Goal: Task Accomplishment & Management: Manage account settings

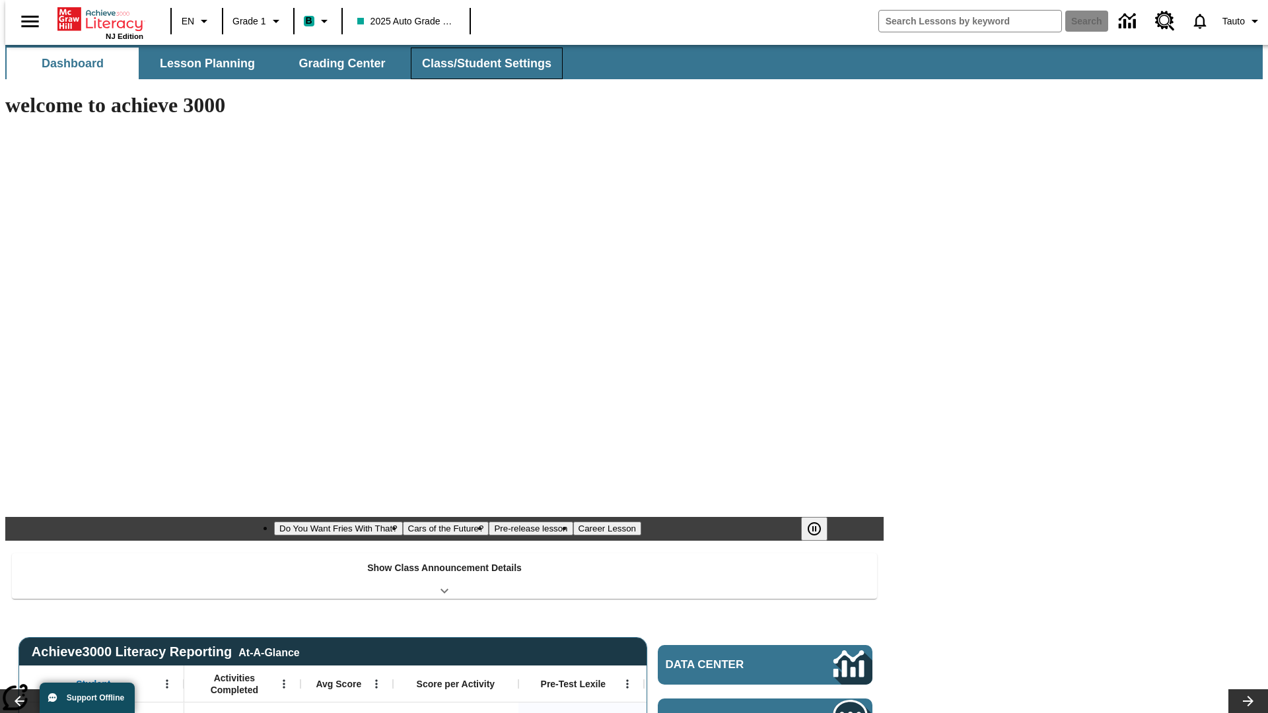
click at [480, 63] on button "Class/Student Settings" at bounding box center [487, 64] width 152 height 32
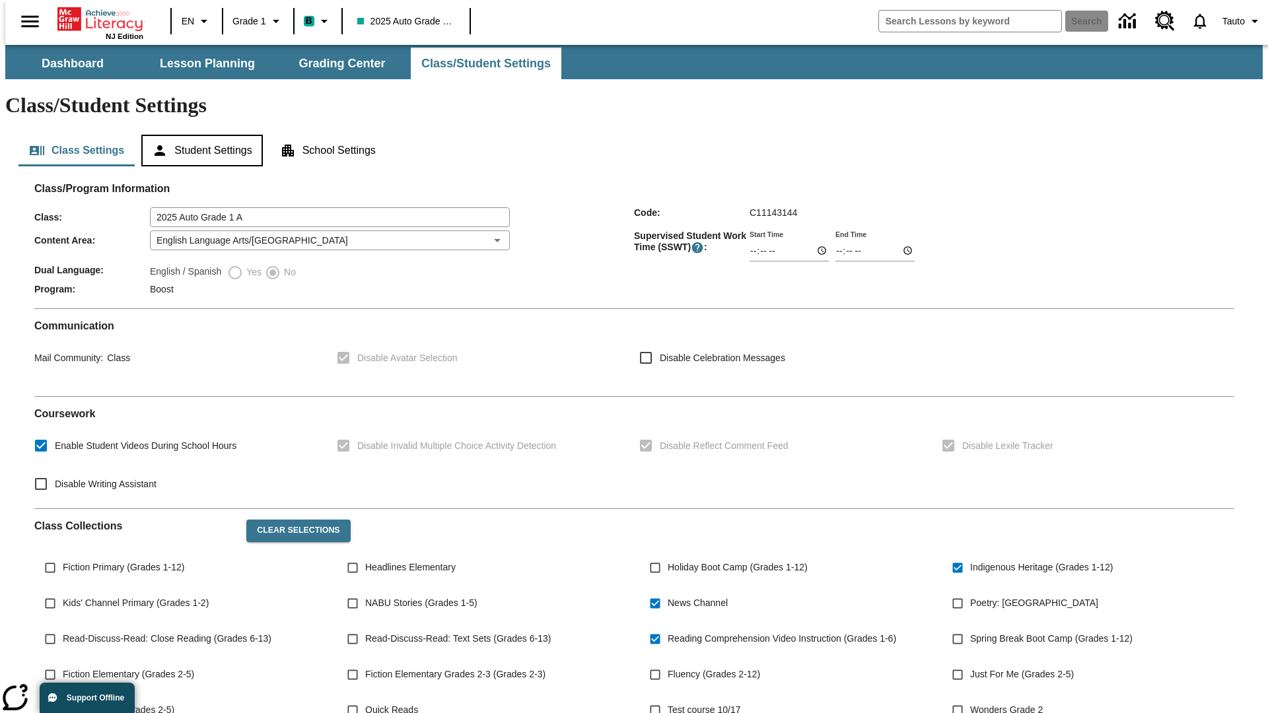
click at [199, 135] on button "Student Settings" at bounding box center [201, 151] width 121 height 32
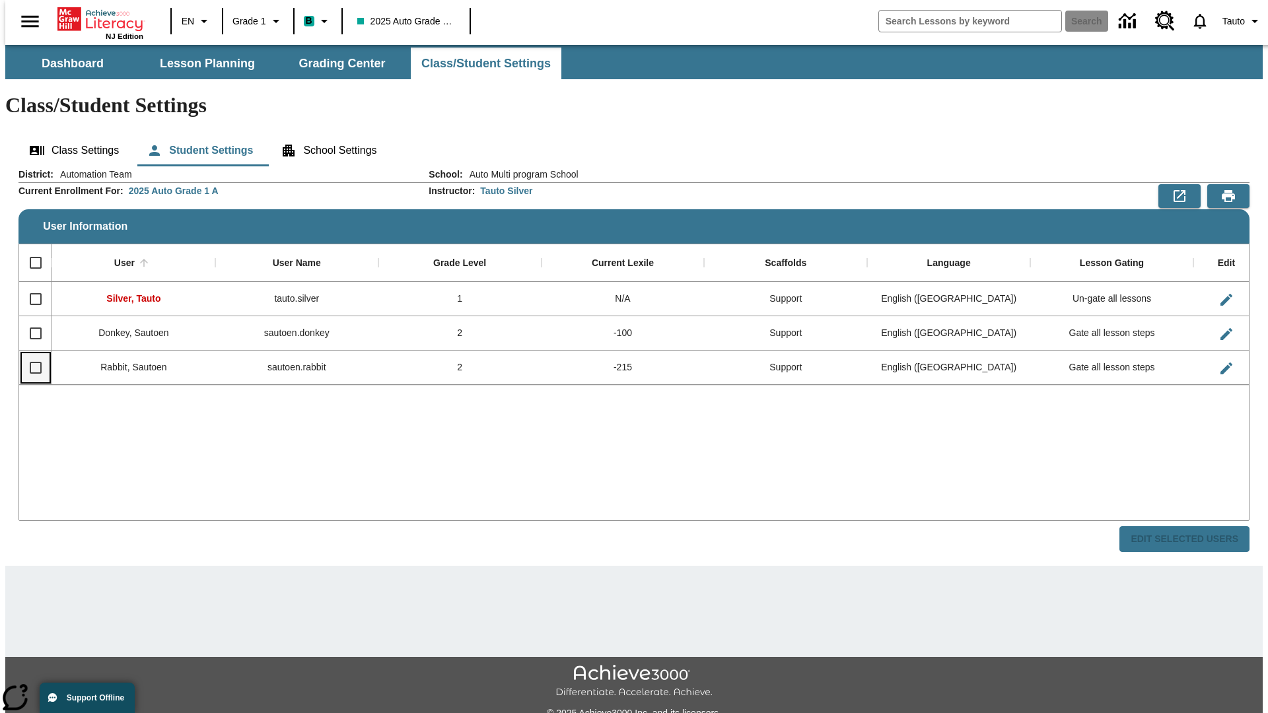
click at [30, 354] on input "Select row" at bounding box center [36, 368] width 28 height 28
checkbox input "true"
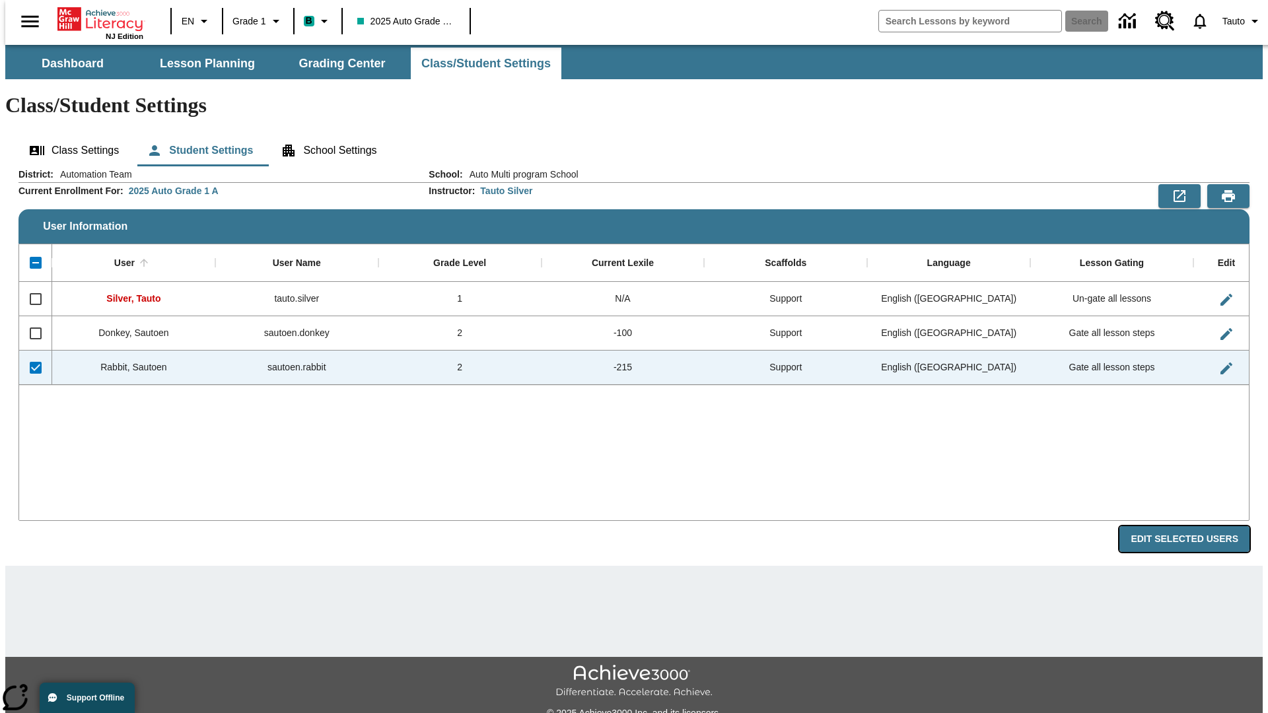
click at [1195, 526] on button "Edit Selected Users" at bounding box center [1185, 539] width 130 height 26
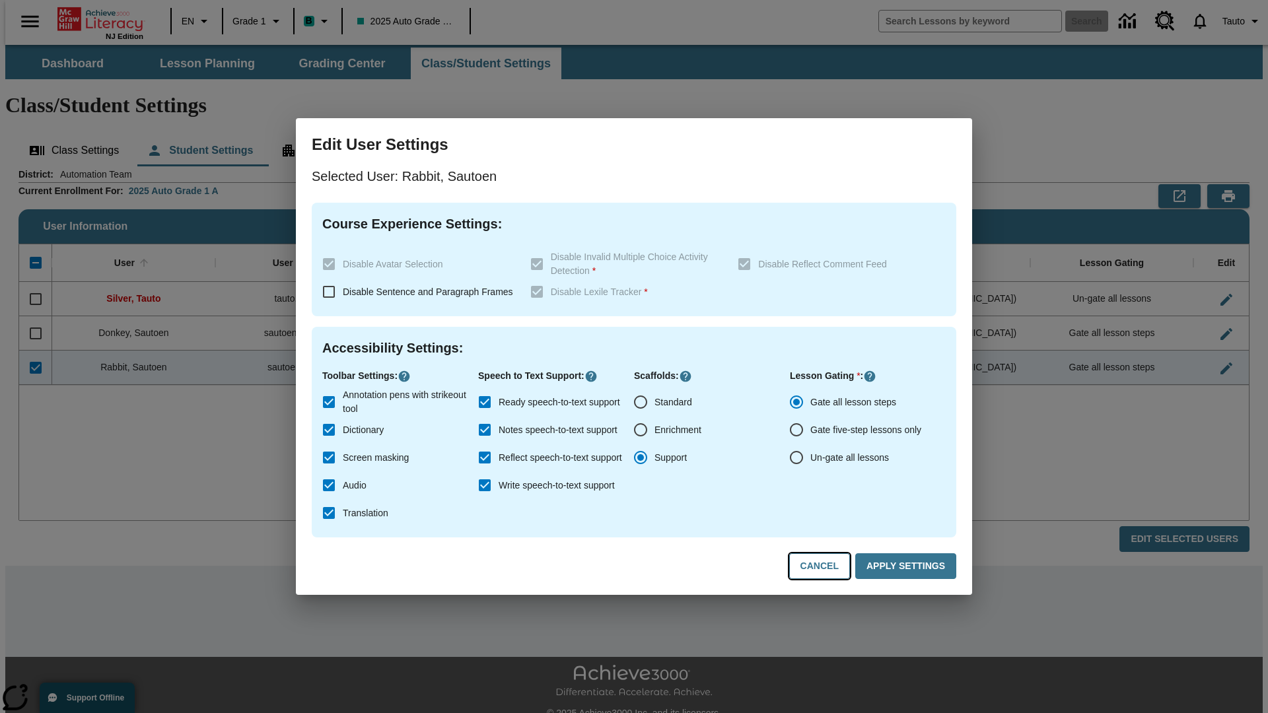
click at [826, 567] on button "Cancel" at bounding box center [819, 567] width 61 height 26
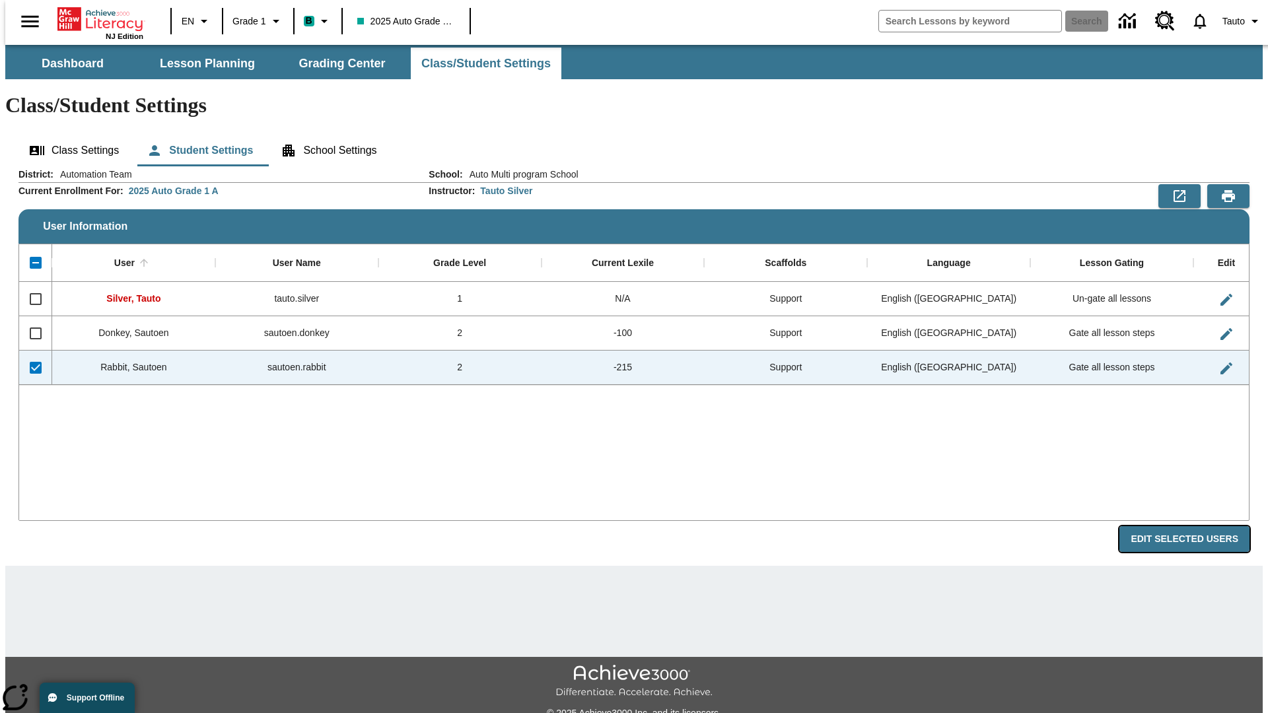
click at [1195, 526] on button "Edit Selected Users" at bounding box center [1185, 539] width 130 height 26
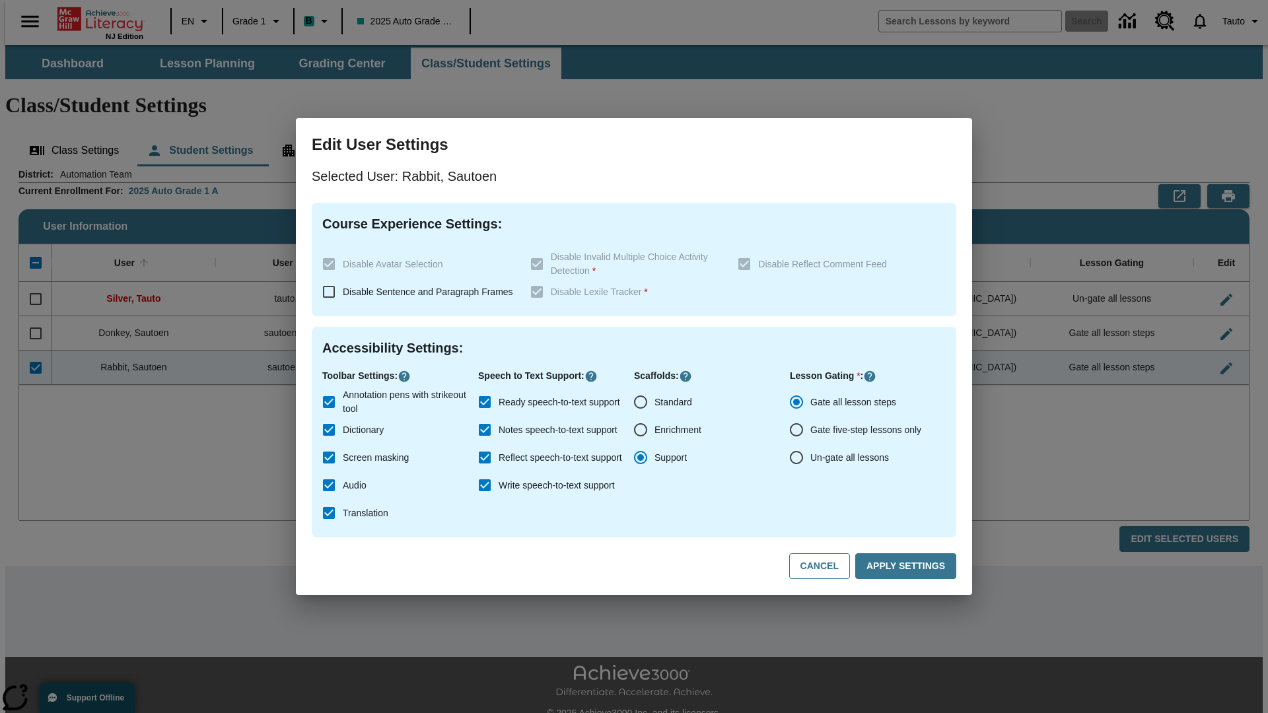
click at [485, 402] on input "Ready speech-to-text support" at bounding box center [485, 402] width 28 height 28
checkbox input "false"
click at [908, 567] on button "Apply Settings" at bounding box center [905, 567] width 101 height 26
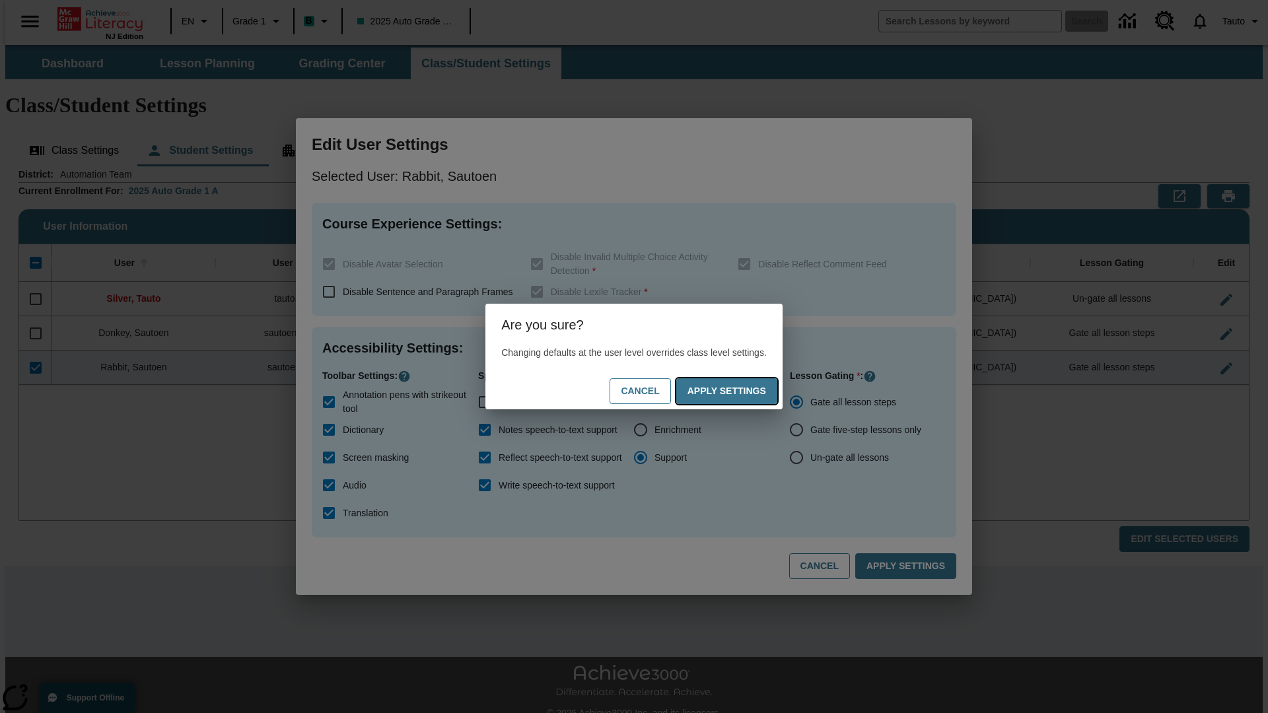
click at [740, 391] on button "Apply Settings" at bounding box center [726, 392] width 101 height 26
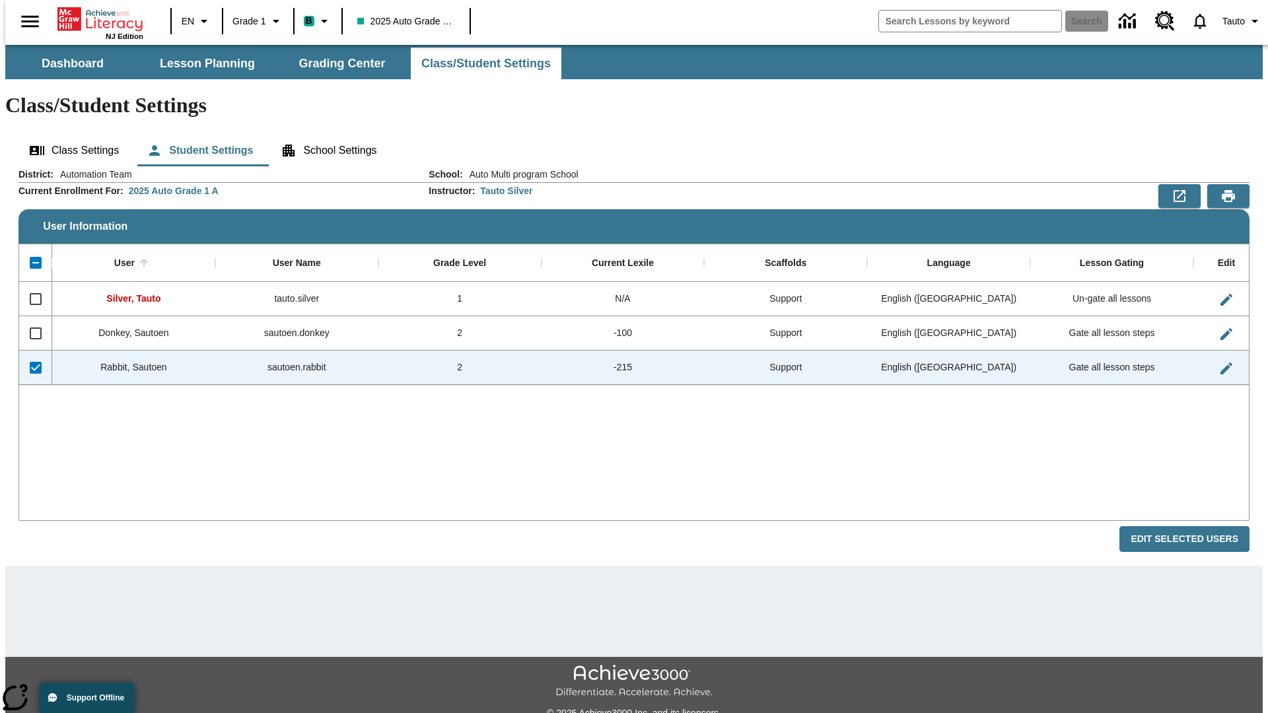
checkbox input "false"
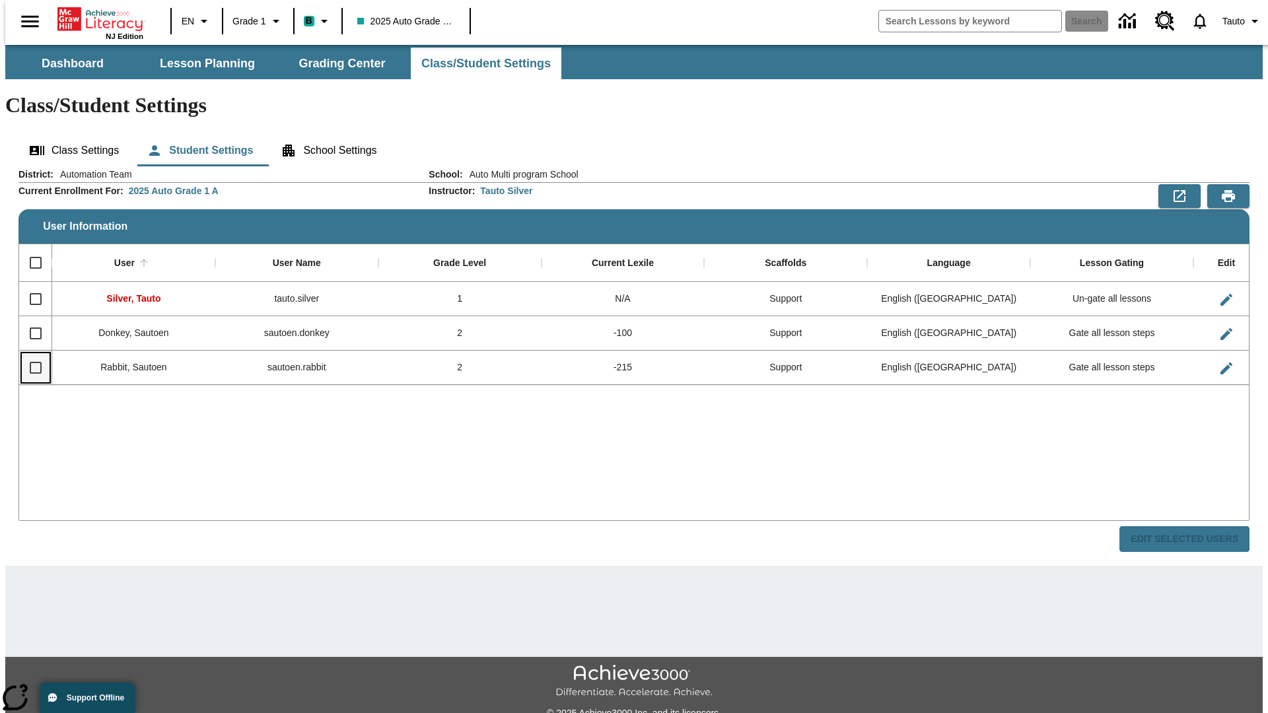
click at [30, 354] on input "Select row" at bounding box center [36, 368] width 28 height 28
checkbox input "true"
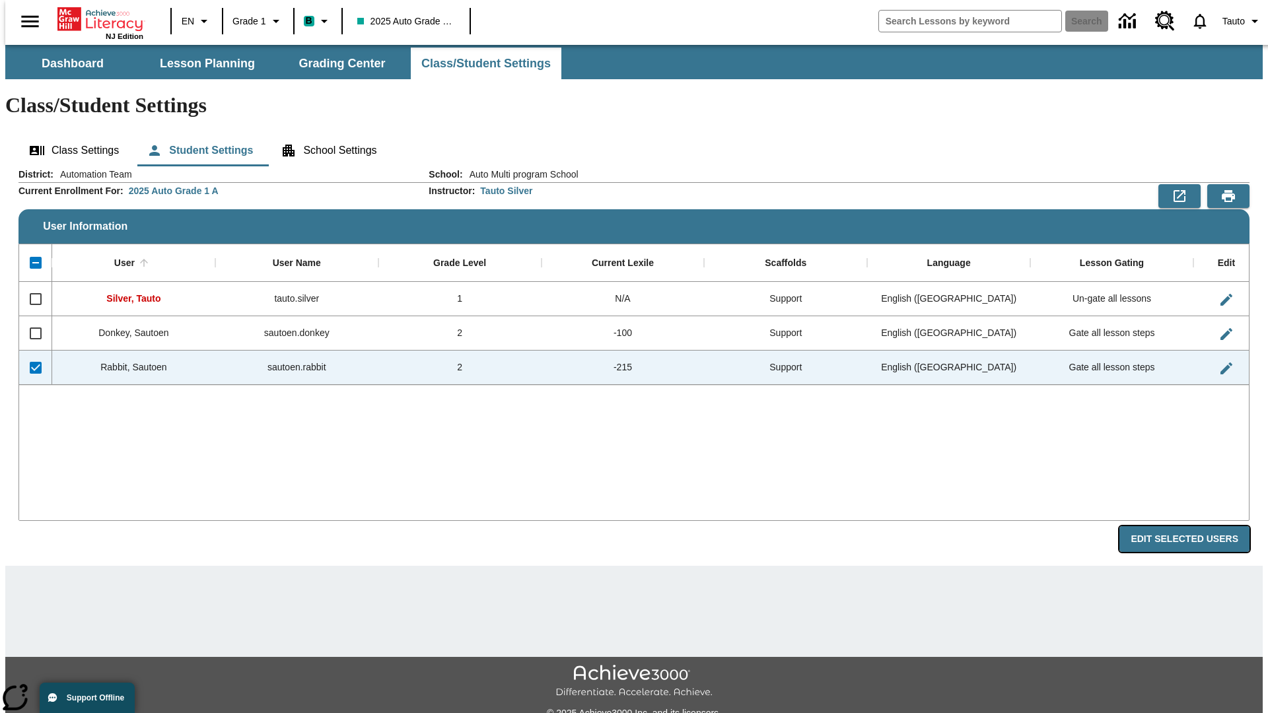
click at [1195, 526] on button "Edit Selected Users" at bounding box center [1185, 539] width 130 height 26
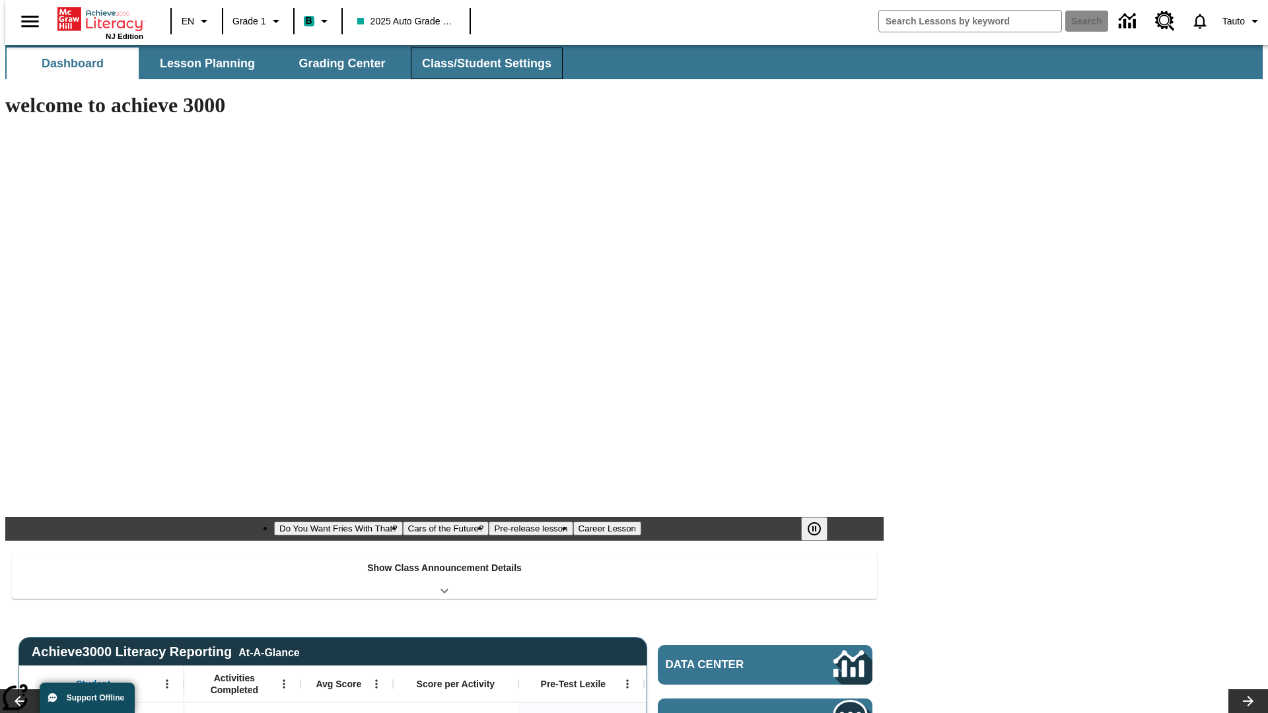
click at [480, 63] on button "Class/Student Settings" at bounding box center [487, 64] width 152 height 32
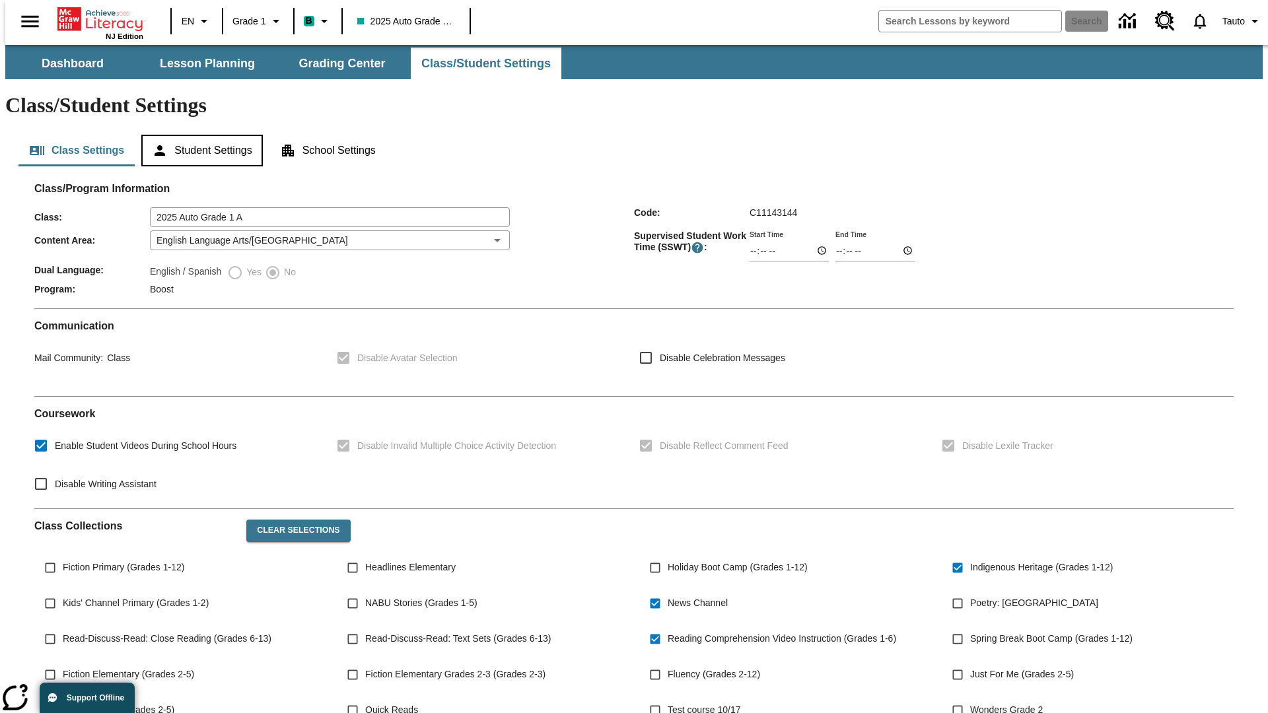
click at [199, 135] on button "Student Settings" at bounding box center [201, 151] width 121 height 32
